Goal: Communication & Community: Ask a question

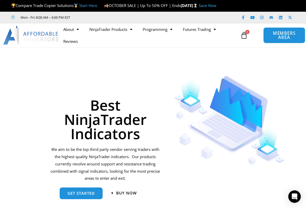
click at [296, 38] on span "MEMBERS AREA" at bounding box center [284, 35] width 30 height 9
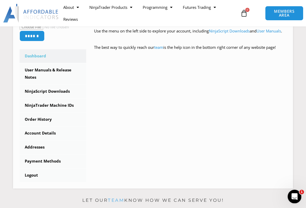
click at [295, 191] on div "Open Intercom Messenger" at bounding box center [293, 196] width 17 height 17
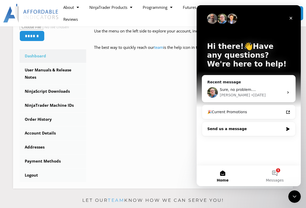
click at [281, 130] on div "Send us a message" at bounding box center [245, 128] width 76 height 5
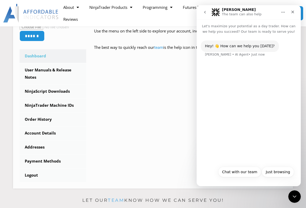
click at [231, 173] on button "Chat with our team" at bounding box center [239, 172] width 43 height 10
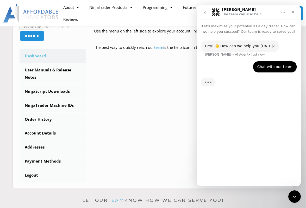
drag, startPoint x: 210, startPoint y: 96, endPoint x: 207, endPoint y: 87, distance: 10.1
click at [204, 87] on img "Typing" at bounding box center [208, 82] width 15 height 9
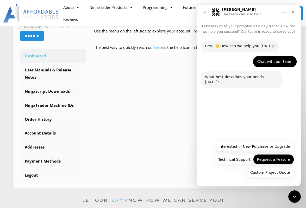
click at [278, 162] on button "Request a Feature" at bounding box center [273, 160] width 41 height 10
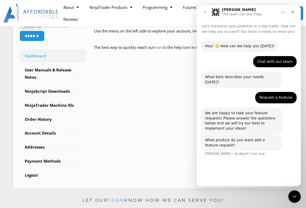
drag, startPoint x: 223, startPoint y: 161, endPoint x: 234, endPoint y: 158, distance: 11.6
click at [223, 161] on div "Hey! 👋 How can we help you today? Solomon • AI Agent • Just now Chat with our t…" at bounding box center [249, 108] width 104 height 148
click at [252, 145] on div "What product do you want add a feature request? Solomon • AI Agent • Just now" at bounding box center [249, 149] width 96 height 28
click at [263, 138] on div "What product do you want add a feature request?" at bounding box center [241, 143] width 73 height 10
click at [256, 146] on div "What product do you want add a feature request? Solomon • AI Agent • Just now" at bounding box center [249, 149] width 96 height 28
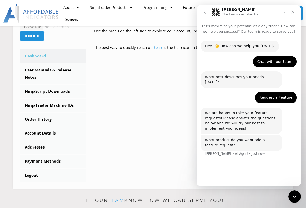
click at [240, 153] on div "Solomon • AI Agent • Just now" at bounding box center [235, 154] width 60 height 3
click at [214, 138] on div "What product do you want add a feature request?" at bounding box center [241, 143] width 73 height 10
click at [220, 138] on div "What product do you want add a feature request?" at bounding box center [241, 143] width 73 height 10
click at [217, 153] on div "Solomon • AI Agent • Just now" at bounding box center [235, 154] width 60 height 3
click at [240, 153] on div "Solomon • AI Agent • Just now" at bounding box center [235, 154] width 60 height 3
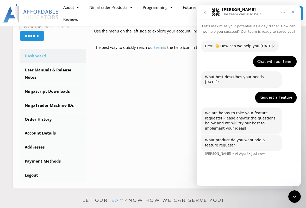
drag, startPoint x: 240, startPoint y: 142, endPoint x: 257, endPoint y: 144, distance: 16.6
click at [257, 144] on div "What product do you want add a feature request? Solomon • AI Agent • Just now" at bounding box center [249, 149] width 96 height 28
click at [259, 145] on div "What product do you want add a feature request? Solomon • AI Agent • Just now" at bounding box center [249, 149] width 96 height 28
click at [245, 153] on div "Solomon • AI Agent • Just now" at bounding box center [235, 154] width 60 height 3
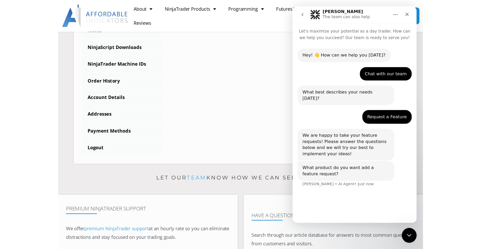
scroll to position [174, 0]
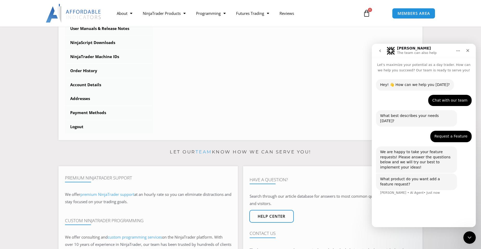
click at [306, 176] on div "What product do you want add a feature request?" at bounding box center [417, 181] width 73 height 10
click at [306, 183] on div "What product do you want add a feature request? Solomon • AI Agent • Just now" at bounding box center [424, 187] width 96 height 28
click at [306, 182] on div "What product do you want add a feature request? Solomon • AI Agent • Just now" at bounding box center [424, 187] width 96 height 28
click at [306, 191] on div "Solomon • AI Agent • Just now" at bounding box center [411, 192] width 60 height 3
drag, startPoint x: 396, startPoint y: 173, endPoint x: 413, endPoint y: 173, distance: 16.7
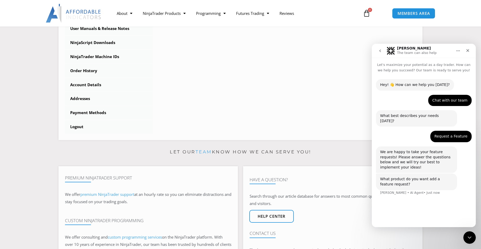
click at [306, 176] on div "What product do you want add a feature request?" at bounding box center [417, 181] width 73 height 10
drag, startPoint x: 428, startPoint y: 127, endPoint x: 432, endPoint y: 129, distance: 4.6
click at [306, 131] on div "Request a Feature Ricks • Just now" at bounding box center [424, 139] width 96 height 16
click at [306, 134] on div "Request a Feature" at bounding box center [451, 136] width 33 height 5
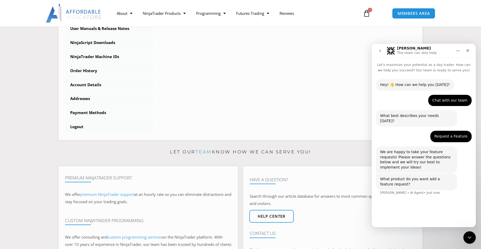
click at [306, 176] on div "What product do you want add a feature request?" at bounding box center [417, 181] width 73 height 10
click at [306, 208] on icon "Close Intercom Messenger" at bounding box center [469, 236] width 6 height 6
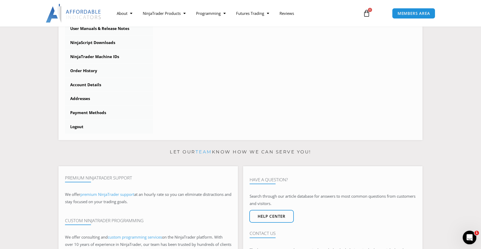
scroll to position [0, 0]
click at [306, 208] on icon "Open Intercom Messenger" at bounding box center [469, 236] width 9 height 9
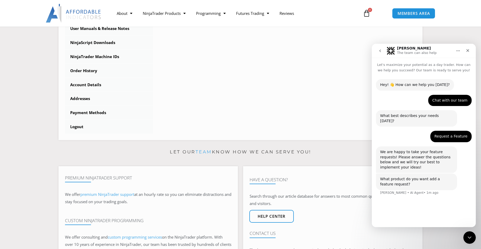
click at [306, 183] on div "What product do you want add a feature request? Solomon • AI Agent • 1m ago" at bounding box center [424, 187] width 96 height 28
click at [306, 192] on div "Hey! 👋 How can we help you today? Solomon • AI Agent • 1m ago Chat with our tea…" at bounding box center [424, 148] width 104 height 150
click at [306, 190] on div "What product do you want add a feature request? Solomon • AI Agent • 1m ago" at bounding box center [424, 187] width 96 height 28
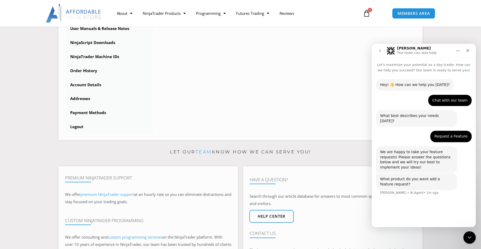
click at [306, 189] on div "What product do you want add a feature request? Solomon • AI Agent • 1m ago" at bounding box center [424, 187] width 96 height 28
click at [306, 50] on icon "Home" at bounding box center [459, 51] width 4 height 4
click at [306, 50] on div "Close" at bounding box center [468, 50] width 9 height 9
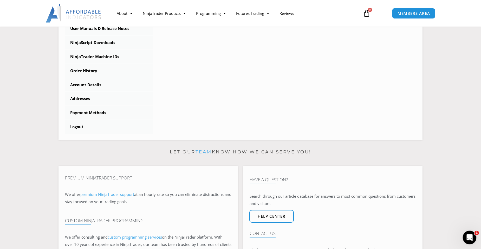
click at [306, 208] on div "Open Intercom Messenger" at bounding box center [469, 236] width 17 height 17
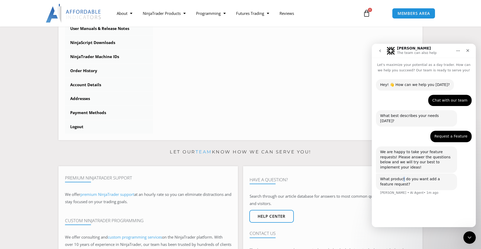
click at [306, 173] on div "What product do you want add a feature request? Solomon • AI Agent • 1m ago" at bounding box center [416, 181] width 81 height 16
drag, startPoint x: 403, startPoint y: 164, endPoint x: 392, endPoint y: 137, distance: 29.6
click at [306, 137] on div "Request a Feature Ricks • 1m ago" at bounding box center [424, 139] width 96 height 16
click at [306, 134] on div "Request a Feature Ricks • 1m ago" at bounding box center [451, 136] width 41 height 11
click at [306, 208] on section "Let our team know how we can serve you! Premium NinjaTrader Support We offer pr…" at bounding box center [240, 213] width 481 height 131
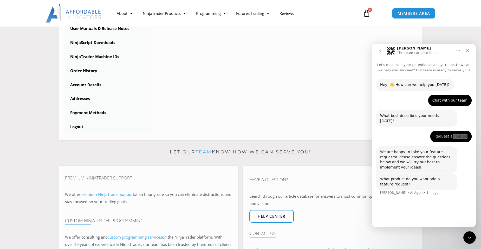
click at [306, 208] on section "Let our team know how we can serve you! Premium NinjaTrader Support We offer pr…" at bounding box center [240, 213] width 481 height 131
click at [306, 51] on icon "Home" at bounding box center [458, 50] width 3 height 1
click at [306, 64] on div "Expand window" at bounding box center [445, 63] width 37 height 5
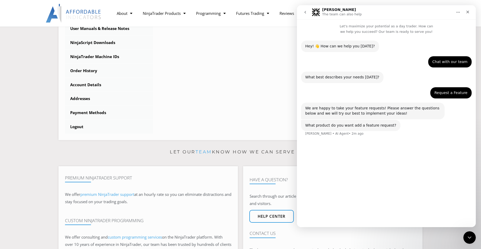
click at [306, 154] on div "Hey! 👋 How can we help you today? Solomon • AI Agent • 2m ago Chat with our tea…" at bounding box center [386, 128] width 179 height 188
click at [306, 14] on icon "Home" at bounding box center [459, 12] width 4 height 4
click at [306, 26] on div "Collapse window" at bounding box center [445, 25] width 37 height 5
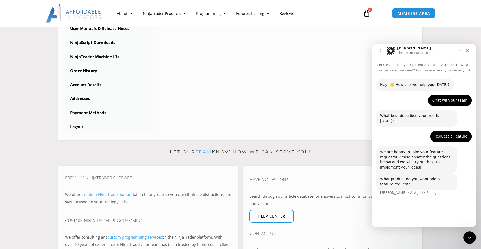
click at [306, 53] on button "Home" at bounding box center [459, 51] width 10 height 10
click at [306, 53] on div "Solomon The team can also help" at bounding box center [420, 50] width 66 height 9
click at [306, 51] on div "Solomon The team can also help" at bounding box center [420, 50] width 66 height 9
drag, startPoint x: 381, startPoint y: 45, endPoint x: 381, endPoint y: 51, distance: 6.5
click at [306, 47] on nav "Solomon The team can also help" at bounding box center [424, 51] width 104 height 14
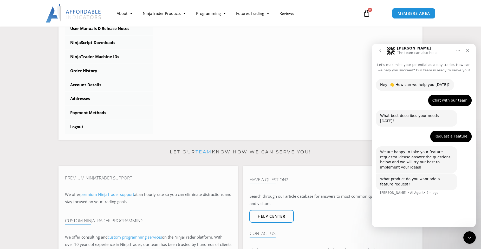
click at [306, 52] on icon "go back" at bounding box center [381, 50] width 2 height 3
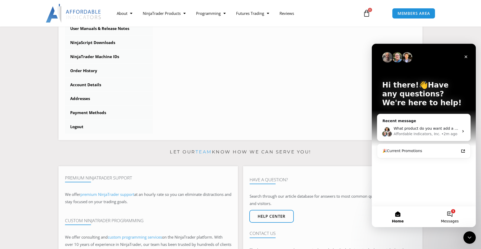
click at [306, 208] on button "1 Messages" at bounding box center [450, 216] width 52 height 21
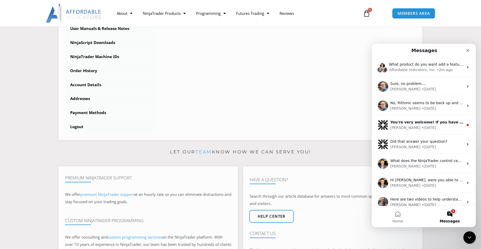
click at [306, 208] on button "1 Messages" at bounding box center [450, 216] width 52 height 21
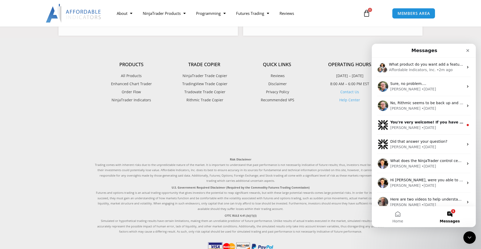
scroll to position [413, 0]
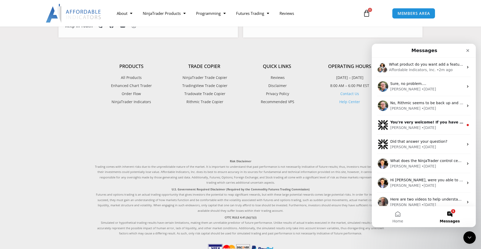
click at [306, 208] on button "1 Messages" at bounding box center [450, 216] width 52 height 21
click at [306, 208] on button "Home" at bounding box center [398, 216] width 52 height 21
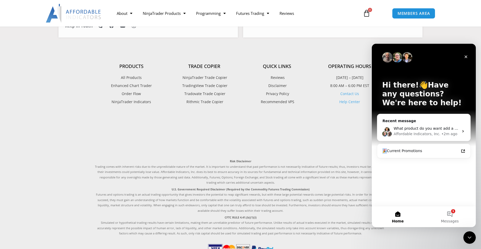
click at [306, 170] on div "Hi there!👋Have any questions? We're here to help! Recent message What product d…" at bounding box center [424, 125] width 104 height 162
drag, startPoint x: 388, startPoint y: 170, endPoint x: 412, endPoint y: 186, distance: 28.6
click at [306, 186] on div "Hi there!👋Have any questions? We're here to help! Recent message What product d…" at bounding box center [424, 125] width 104 height 162
click at [306, 183] on div "Hi there!👋Have any questions? We're here to help! Recent message What product d…" at bounding box center [424, 125] width 104 height 162
click at [306, 208] on span "Messages" at bounding box center [450, 221] width 18 height 4
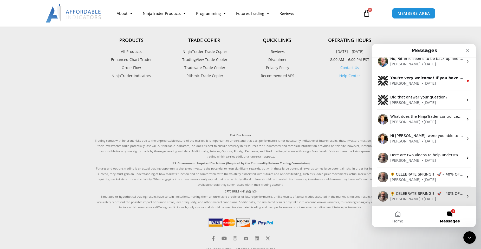
scroll to position [465, 0]
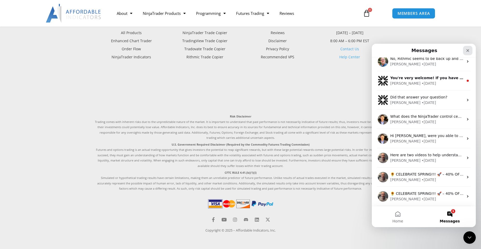
click at [306, 52] on div "Close" at bounding box center [468, 50] width 9 height 9
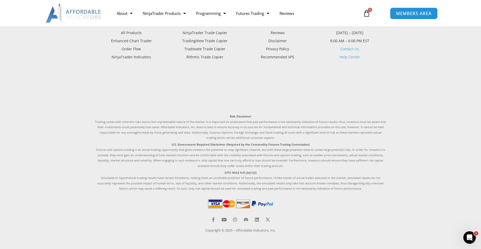
click at [306, 15] on span "MEMBERS AREA" at bounding box center [414, 13] width 36 height 4
click at [306, 12] on span "MEMBERS AREA" at bounding box center [414, 13] width 36 height 4
click at [306, 10] on span "0" at bounding box center [370, 10] width 4 height 4
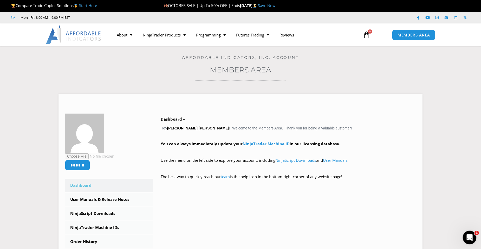
click at [474, 239] on div "Open Intercom Messenger" at bounding box center [469, 236] width 17 height 17
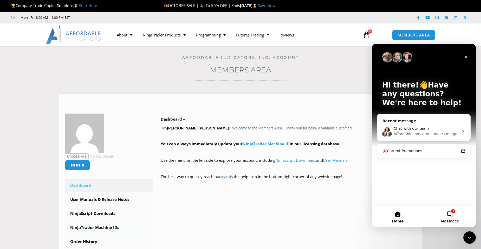
click at [450, 212] on button "1 Messages" at bounding box center [450, 216] width 52 height 21
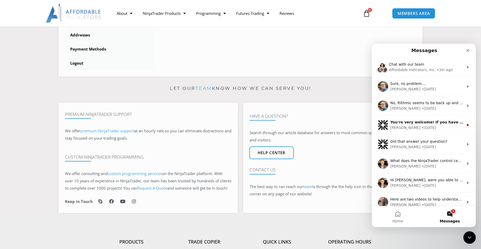
scroll to position [44, 0]
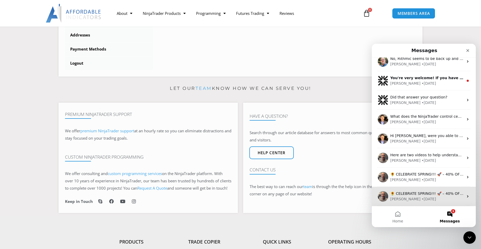
click at [423, 197] on div "[PERSON_NAME] • [DATE]" at bounding box center [427, 198] width 73 height 5
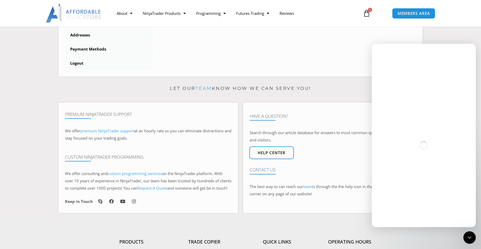
scroll to position [23, 0]
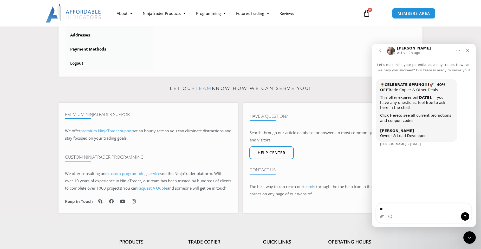
type textarea "*"
click at [460, 207] on textarea "**********" at bounding box center [424, 202] width 95 height 9
click at [465, 207] on textarea "**********" at bounding box center [424, 202] width 95 height 9
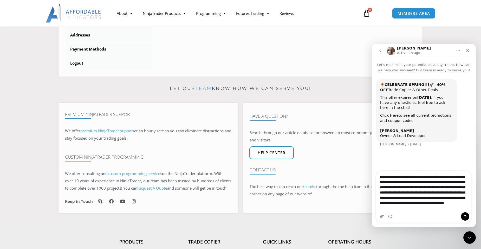
scroll to position [4, 0]
click at [463, 201] on textarea "**********" at bounding box center [424, 191] width 95 height 41
click at [400, 204] on textarea "**********" at bounding box center [424, 191] width 95 height 41
click at [430, 207] on textarea "**********" at bounding box center [424, 191] width 95 height 41
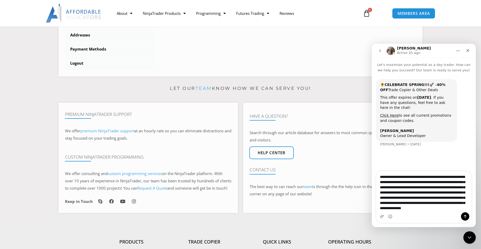
click at [406, 210] on textarea "**********" at bounding box center [424, 191] width 95 height 41
type textarea "**********"
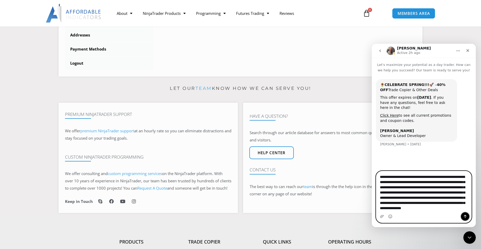
click at [465, 216] on icon "Send a message…" at bounding box center [466, 216] width 4 height 4
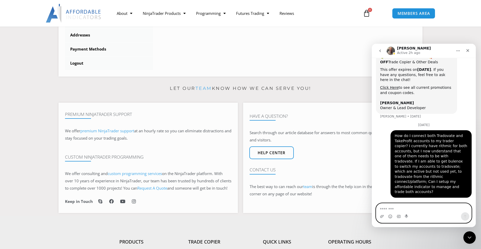
scroll to position [18, 0]
